Goal: Information Seeking & Learning: Learn about a topic

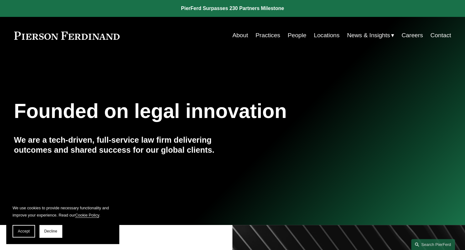
click at [192, 48] on div "Skip to Content About Practices People Locations" at bounding box center [232, 35] width 465 height 37
click at [301, 37] on link "People" at bounding box center [297, 35] width 19 height 12
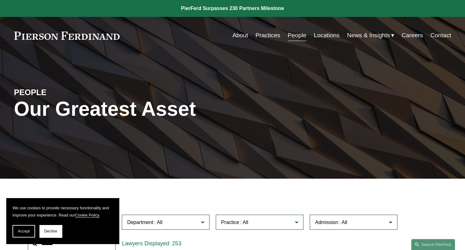
scroll to position [165, 0]
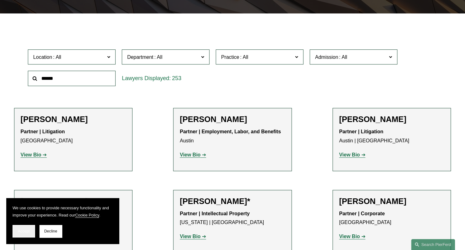
click at [28, 231] on span "Accept" at bounding box center [24, 231] width 12 height 4
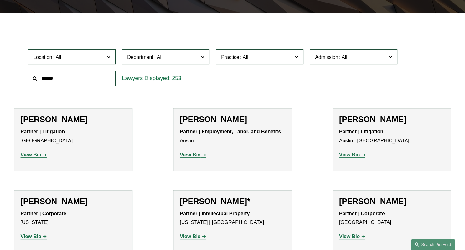
click at [346, 155] on strong "View Bio" at bounding box center [349, 154] width 21 height 5
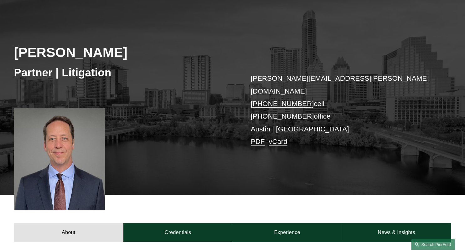
scroll to position [132, 0]
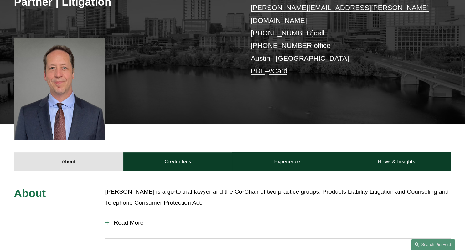
click at [127, 219] on span "Read More" at bounding box center [279, 222] width 341 height 7
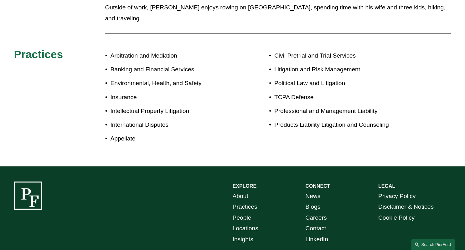
scroll to position [364, 0]
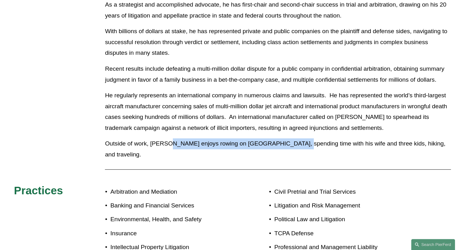
drag, startPoint x: 163, startPoint y: 135, endPoint x: 287, endPoint y: 134, distance: 124.3
click at [287, 138] on p "Outside of work, [PERSON_NAME] enjoys rowing on [GEOGRAPHIC_DATA], spending tim…" at bounding box center [278, 149] width 346 height 22
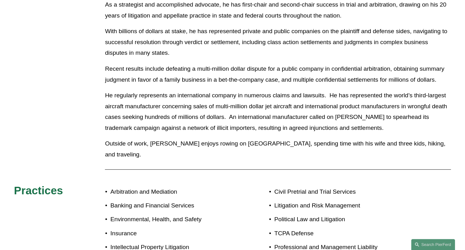
click at [302, 138] on p "Outside of work, [PERSON_NAME] enjoys rowing on [GEOGRAPHIC_DATA], spending tim…" at bounding box center [278, 149] width 346 height 22
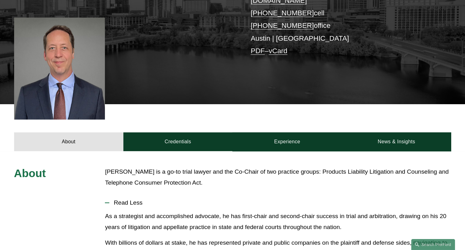
scroll to position [165, 0]
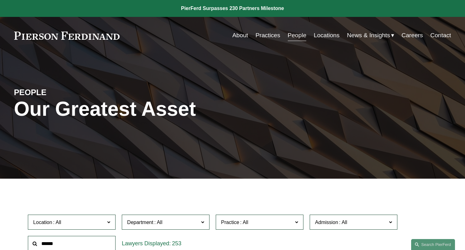
scroll to position [165, 0]
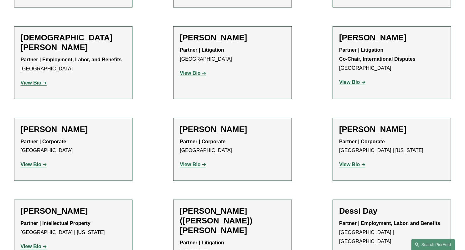
scroll to position [1785, 0]
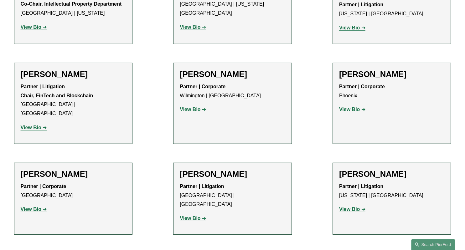
scroll to position [4032, 0]
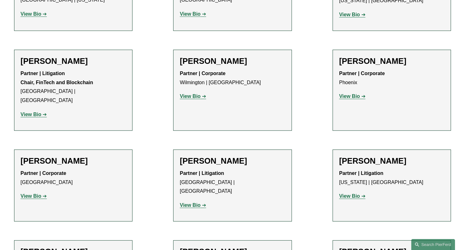
click at [163, 121] on ul "Filter Location All Atlanta Austin Boston Charlotte Chicago Cincinnati Clevelan…" at bounding box center [232, 34] width 465 height 7777
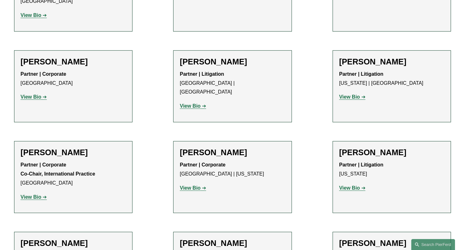
scroll to position [4080, 0]
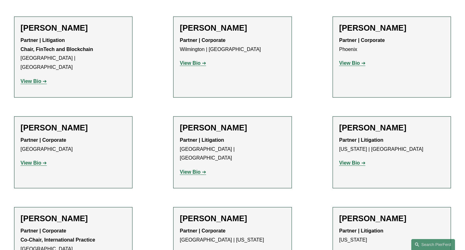
click at [357, 250] on strong "View Bio" at bounding box center [349, 253] width 21 height 5
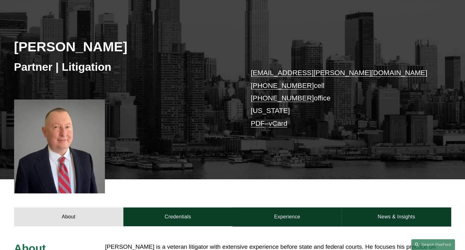
scroll to position [66, 0]
